Goal: Find contact information: Find contact information

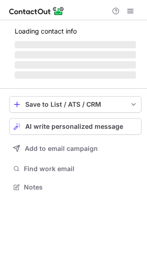
scroll to position [178, 147]
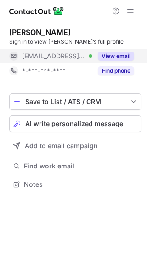
click at [110, 56] on button "View email" at bounding box center [116, 56] width 36 height 9
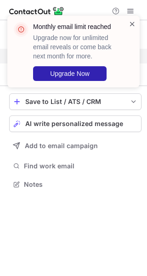
click at [134, 20] on span at bounding box center [132, 23] width 7 height 9
